Goal: Task Accomplishment & Management: Complete application form

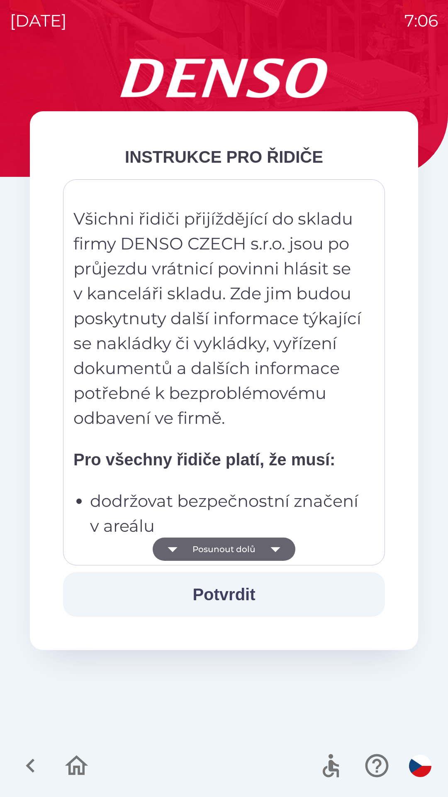
click at [279, 549] on icon "button" at bounding box center [275, 548] width 23 height 23
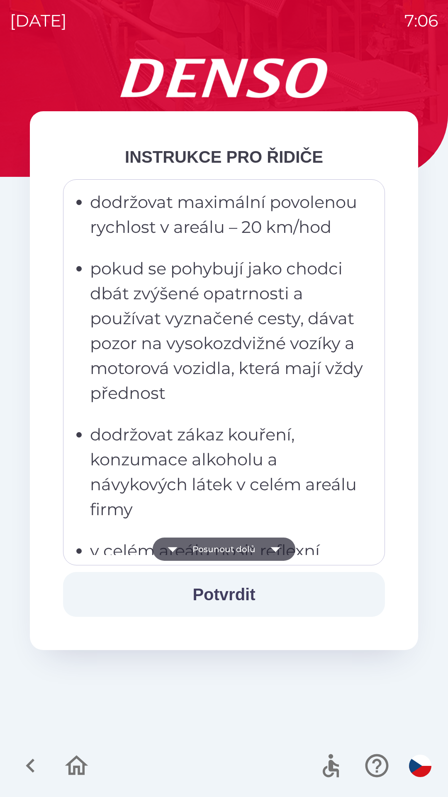
click at [276, 553] on icon "button" at bounding box center [275, 548] width 23 height 23
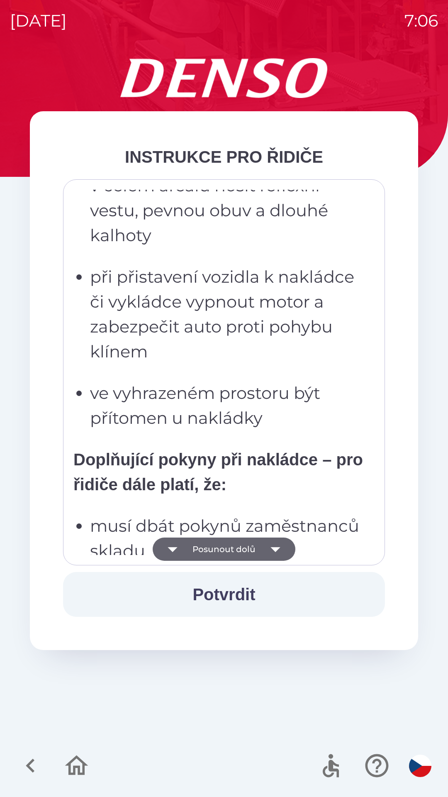
click at [281, 551] on icon "button" at bounding box center [275, 548] width 23 height 23
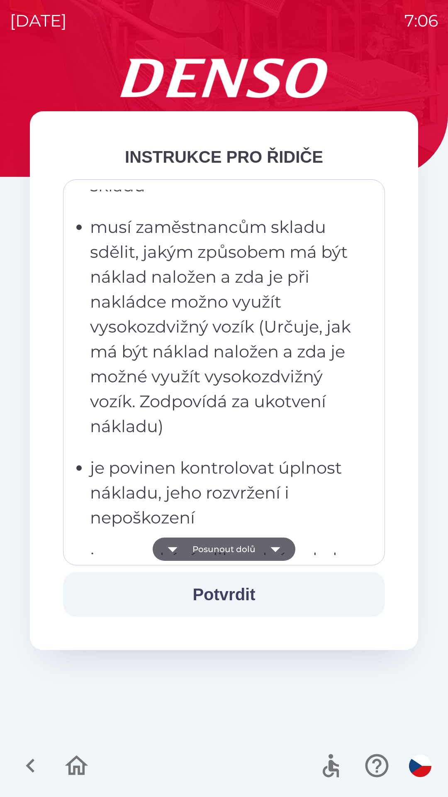
click at [278, 549] on icon "button" at bounding box center [275, 548] width 23 height 23
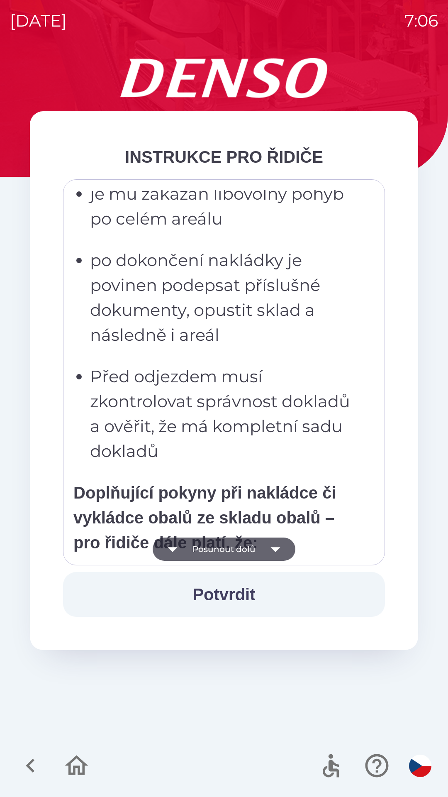
click at [278, 554] on icon "button" at bounding box center [275, 548] width 23 height 23
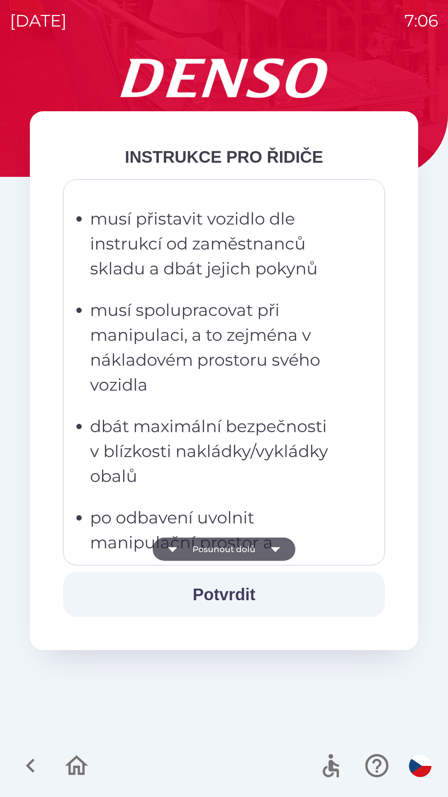
click at [281, 554] on icon "button" at bounding box center [275, 548] width 23 height 23
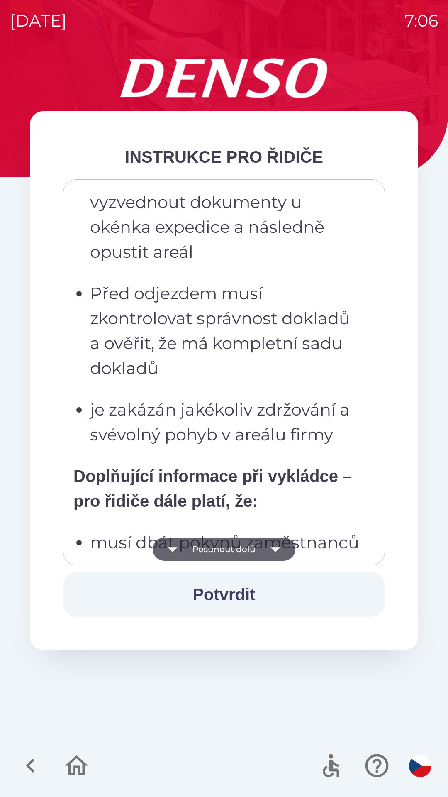
click at [281, 550] on icon "button" at bounding box center [275, 548] width 23 height 23
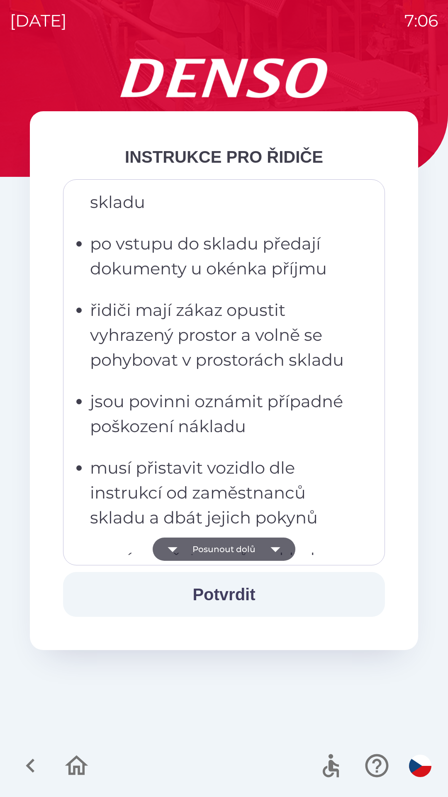
click at [226, 598] on button "Potvrdit" at bounding box center [224, 594] width 322 height 45
click at [280, 550] on icon "button" at bounding box center [275, 548] width 23 height 23
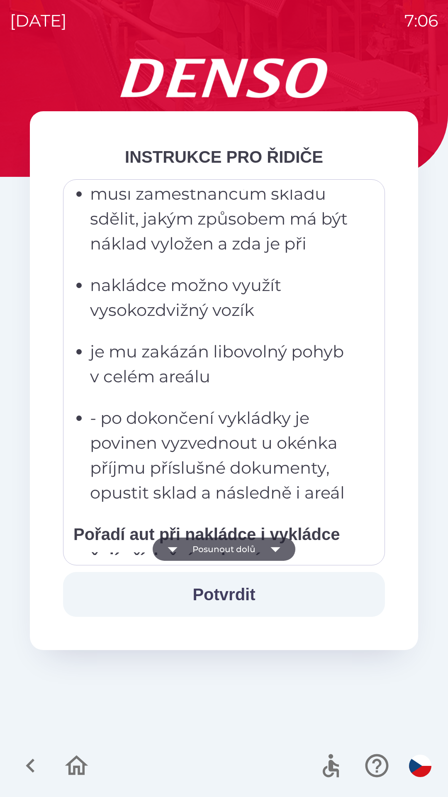
click at [272, 554] on icon "button" at bounding box center [275, 548] width 23 height 23
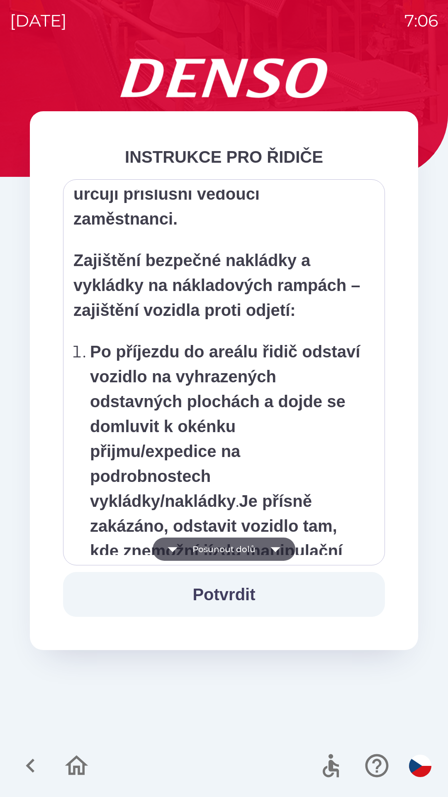
click at [277, 551] on icon "button" at bounding box center [275, 548] width 23 height 23
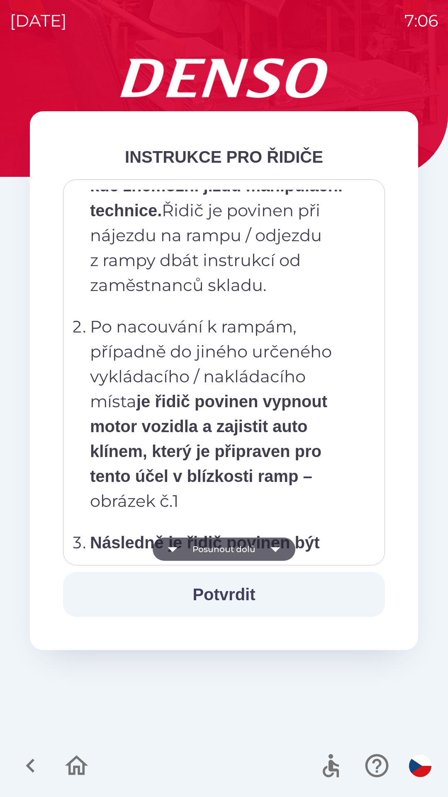
click at [271, 556] on icon "button" at bounding box center [275, 548] width 23 height 23
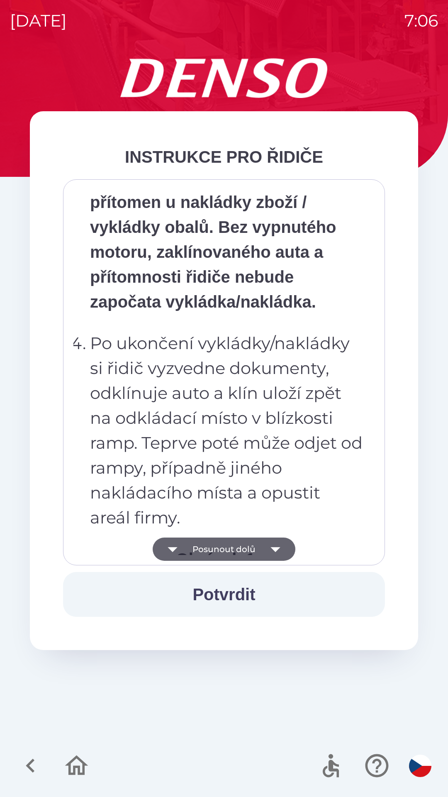
click at [271, 556] on icon "button" at bounding box center [275, 548] width 23 height 23
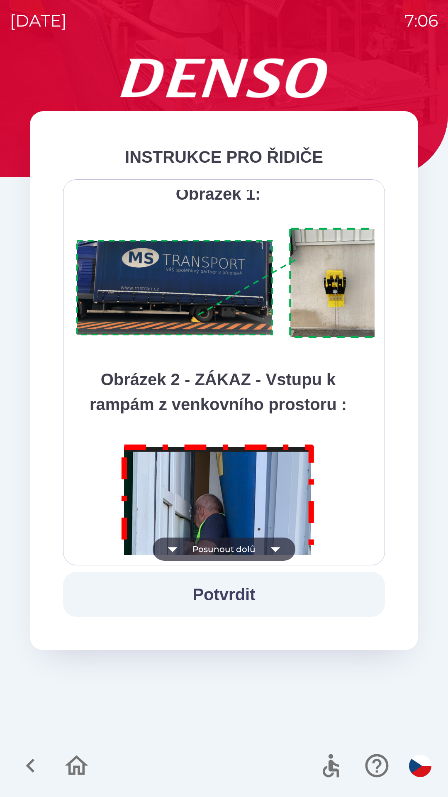
click at [273, 552] on icon "button" at bounding box center [275, 548] width 23 height 23
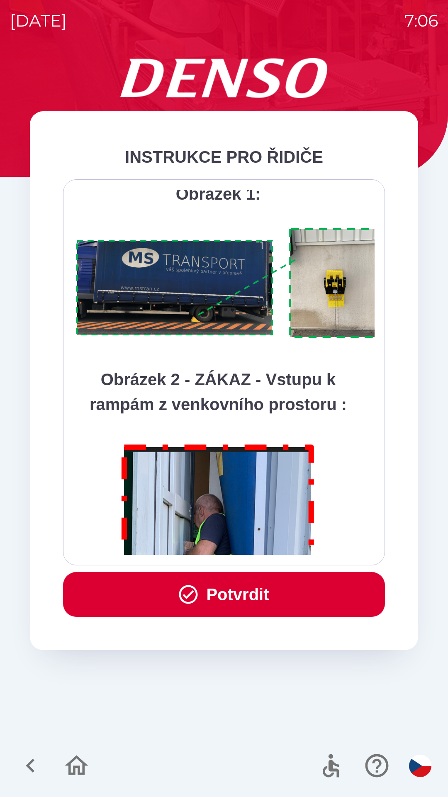
scroll to position [4663, 0]
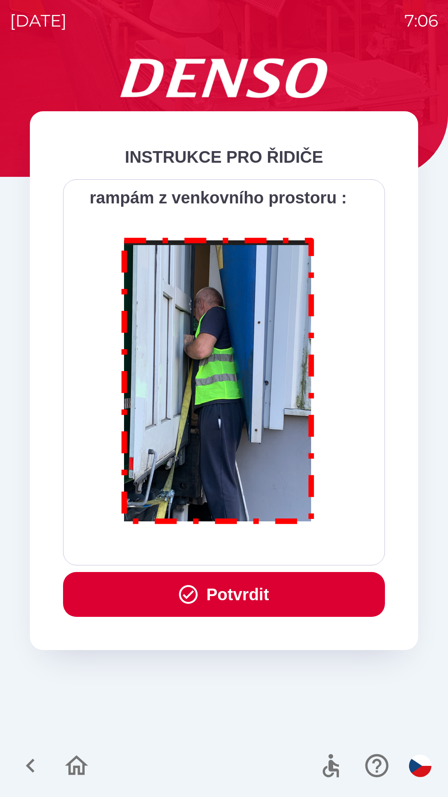
click at [277, 549] on div "Všichni řidiči přijíždějící do skladu firmy DENSO CZECH s.r.o. jsou po průjezdu…" at bounding box center [223, 372] width 301 height 365
click at [245, 591] on button "Potvrdit" at bounding box center [224, 594] width 322 height 45
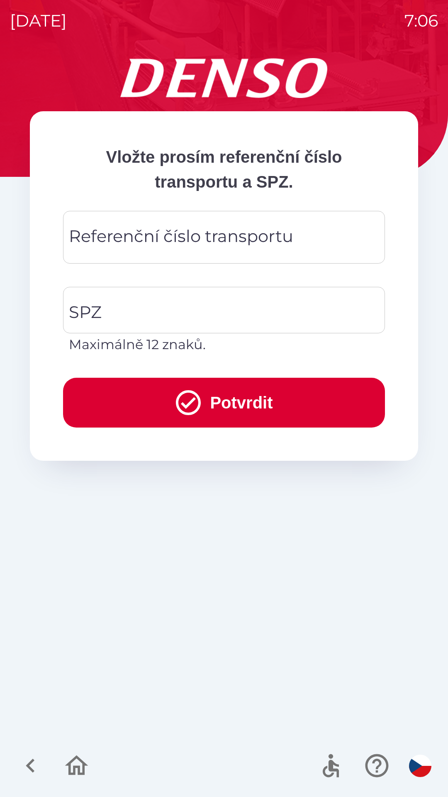
click at [263, 237] on div "Referenční číslo transportu Referenční číslo transportu" at bounding box center [224, 237] width 322 height 53
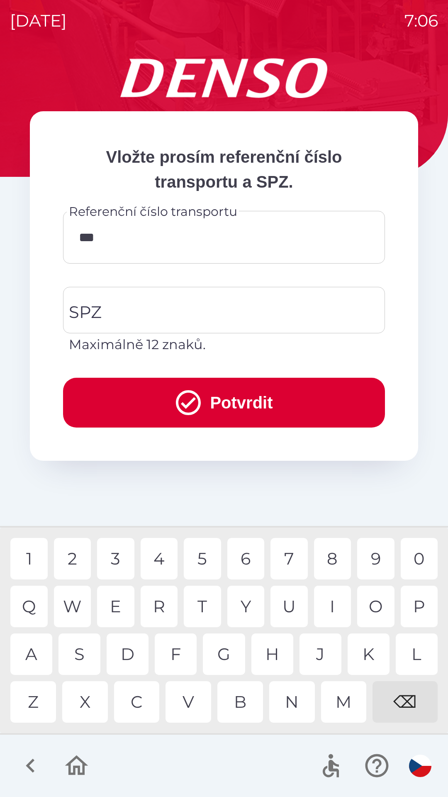
click at [203, 606] on div "T" at bounding box center [202, 606] width 37 height 41
click at [286, 610] on div "U" at bounding box center [289, 606] width 37 height 41
click at [416, 560] on div "0" at bounding box center [419, 558] width 37 height 41
click at [419, 559] on div "0" at bounding box center [419, 558] width 37 height 41
click at [208, 559] on div "5" at bounding box center [202, 558] width 37 height 41
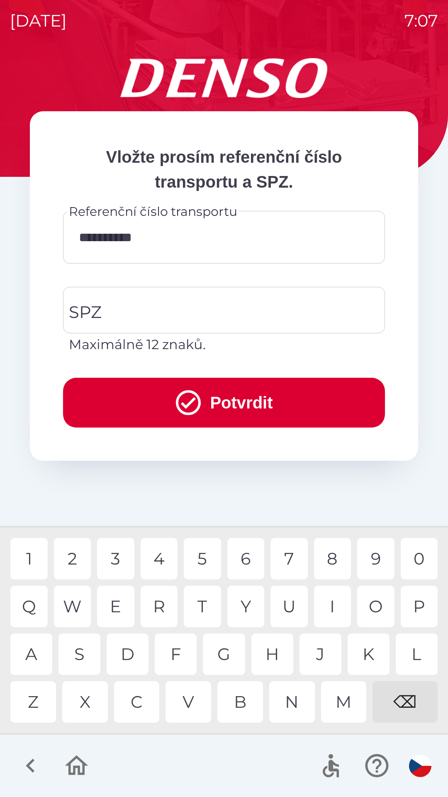
click at [33, 553] on div "1" at bounding box center [28, 558] width 37 height 41
type input "**********"
click at [233, 307] on input "SPZ" at bounding box center [218, 309] width 302 height 39
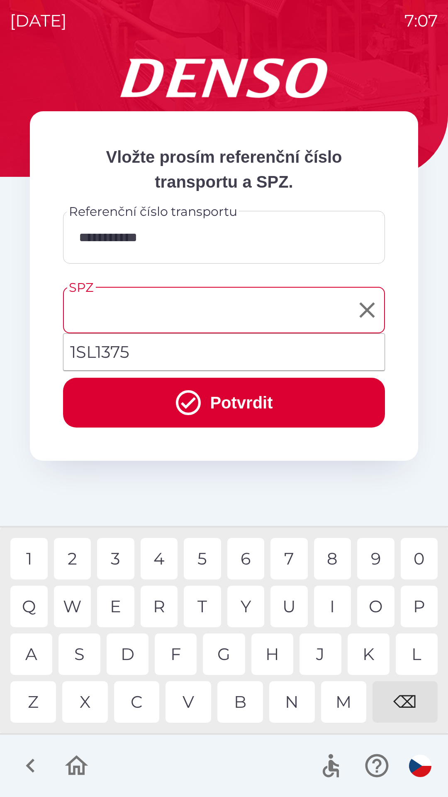
click at [188, 350] on li "1SL1375" at bounding box center [223, 352] width 321 height 30
type input "*******"
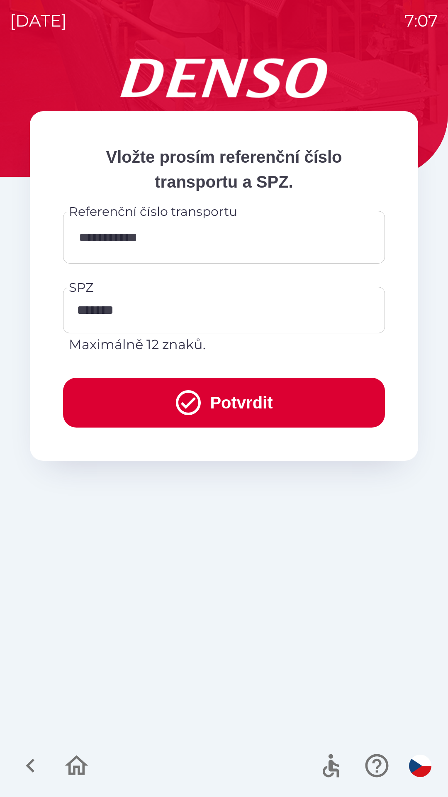
click at [239, 400] on button "Potvrdit" at bounding box center [224, 403] width 322 height 50
